Goal: Task Accomplishment & Management: Manage account settings

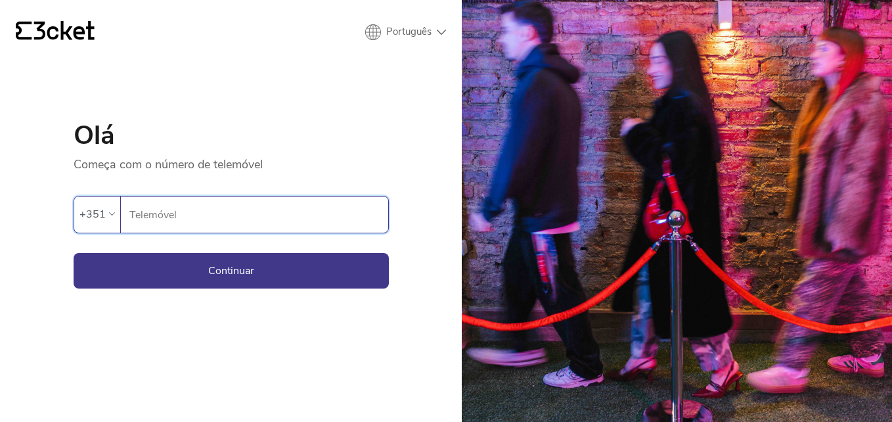
click at [290, 210] on input "Telemóvel" at bounding box center [259, 215] width 260 height 36
type input "910164527"
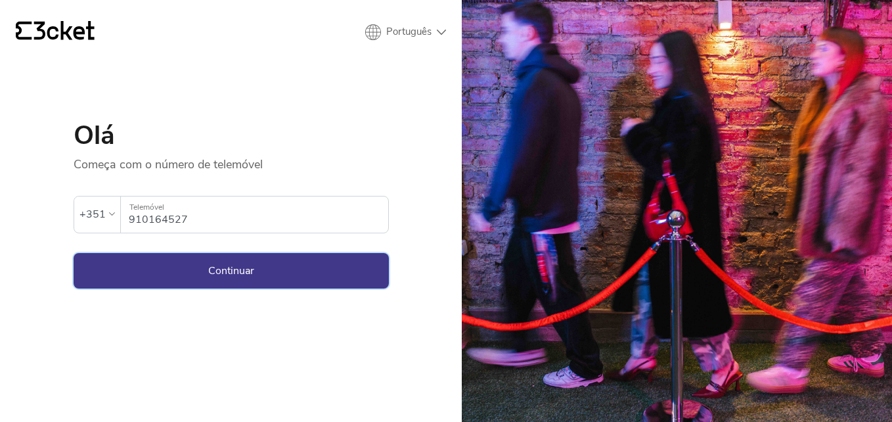
click at [220, 273] on button "Continuar" at bounding box center [231, 270] width 315 height 35
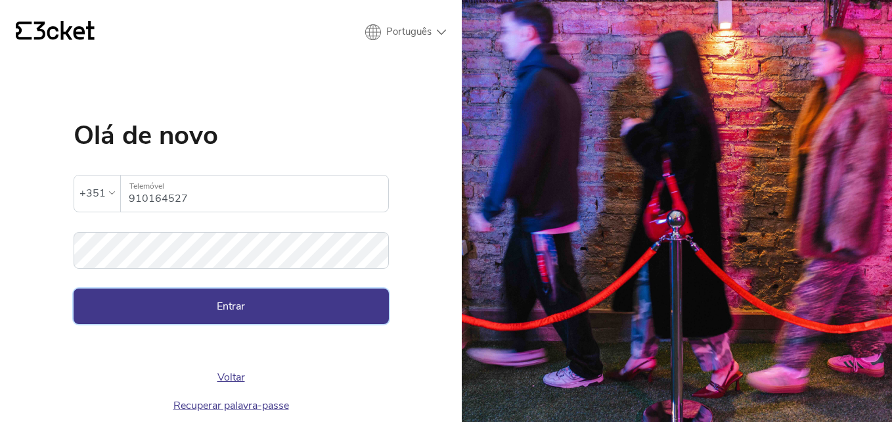
click at [242, 308] on button "Entrar" at bounding box center [231, 306] width 315 height 35
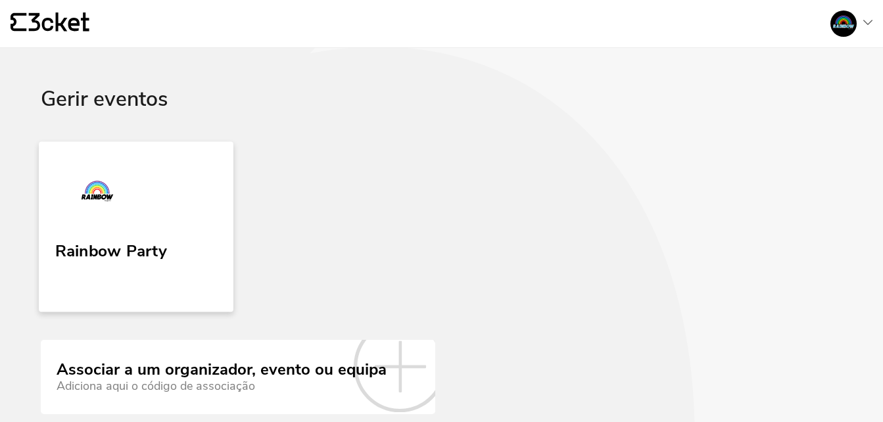
click at [194, 273] on link "Rainbow Party" at bounding box center [136, 226] width 195 height 170
